Goal: Transaction & Acquisition: Purchase product/service

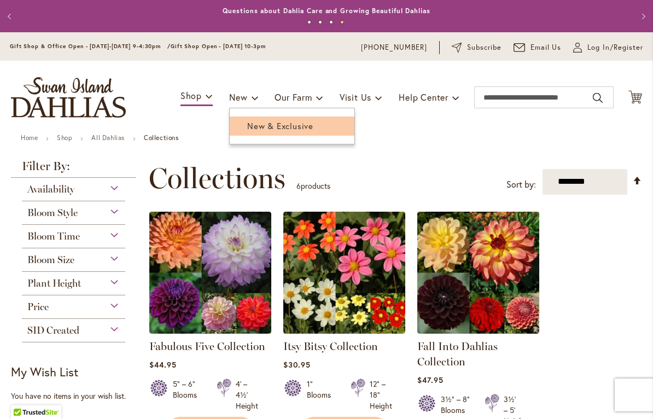
click at [263, 127] on span "New & Exclusive" at bounding box center [280, 125] width 66 height 11
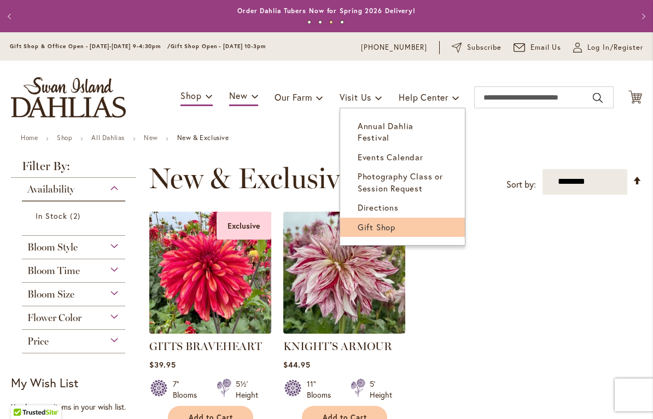
click at [361, 220] on link "Gift Shop" at bounding box center [402, 227] width 125 height 19
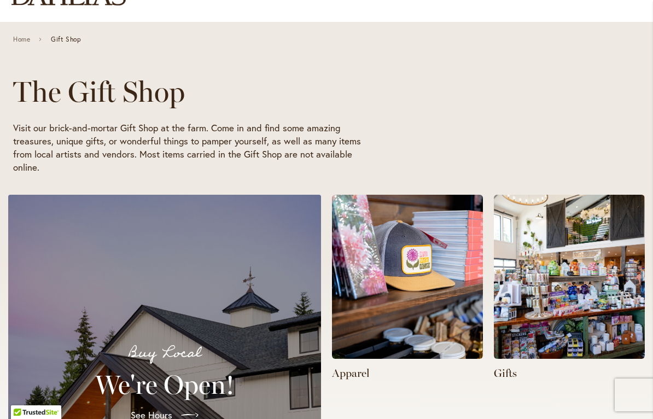
scroll to position [117, 0]
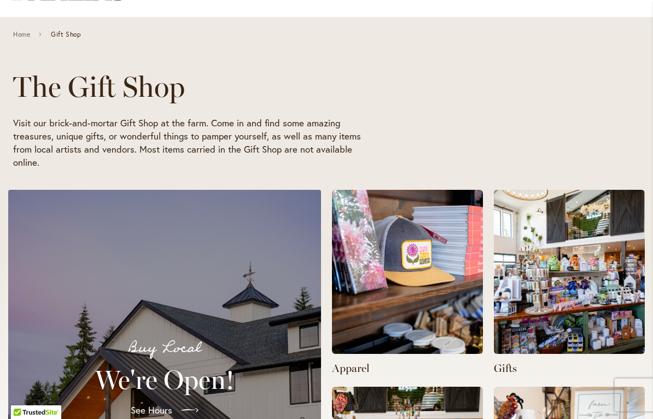
click at [596, 284] on img at bounding box center [569, 272] width 151 height 164
click at [595, 281] on img at bounding box center [569, 272] width 151 height 164
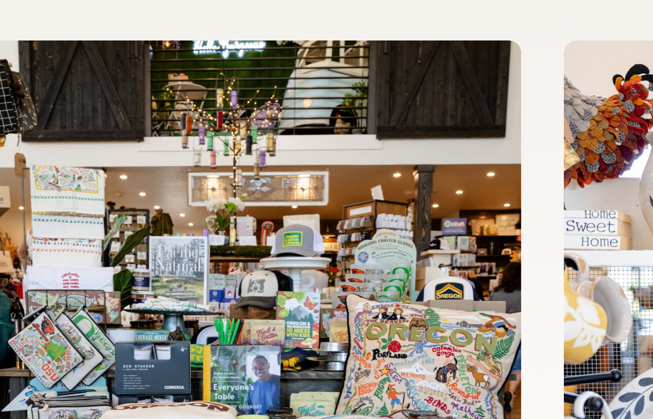
scroll to position [0, 0]
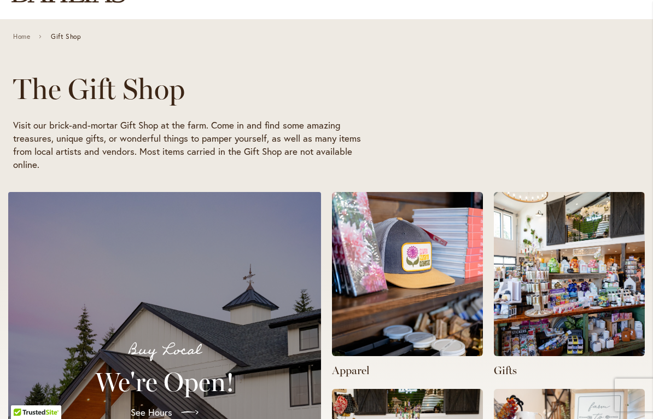
click at [65, 44] on div "Home Gift Shop" at bounding box center [326, 36] width 653 height 34
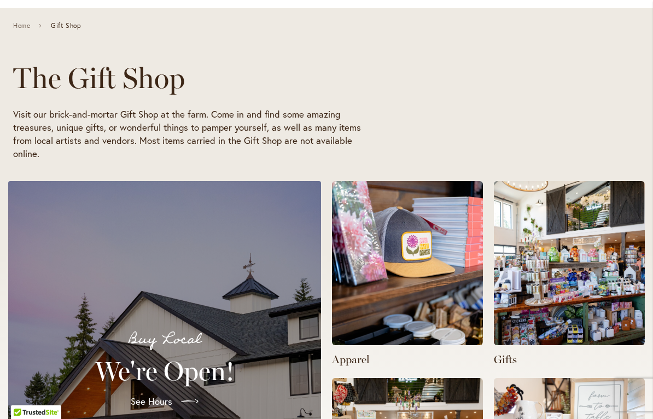
click at [455, 310] on img at bounding box center [407, 263] width 151 height 164
click at [430, 283] on img at bounding box center [407, 263] width 151 height 164
